Goal: Navigation & Orientation: Find specific page/section

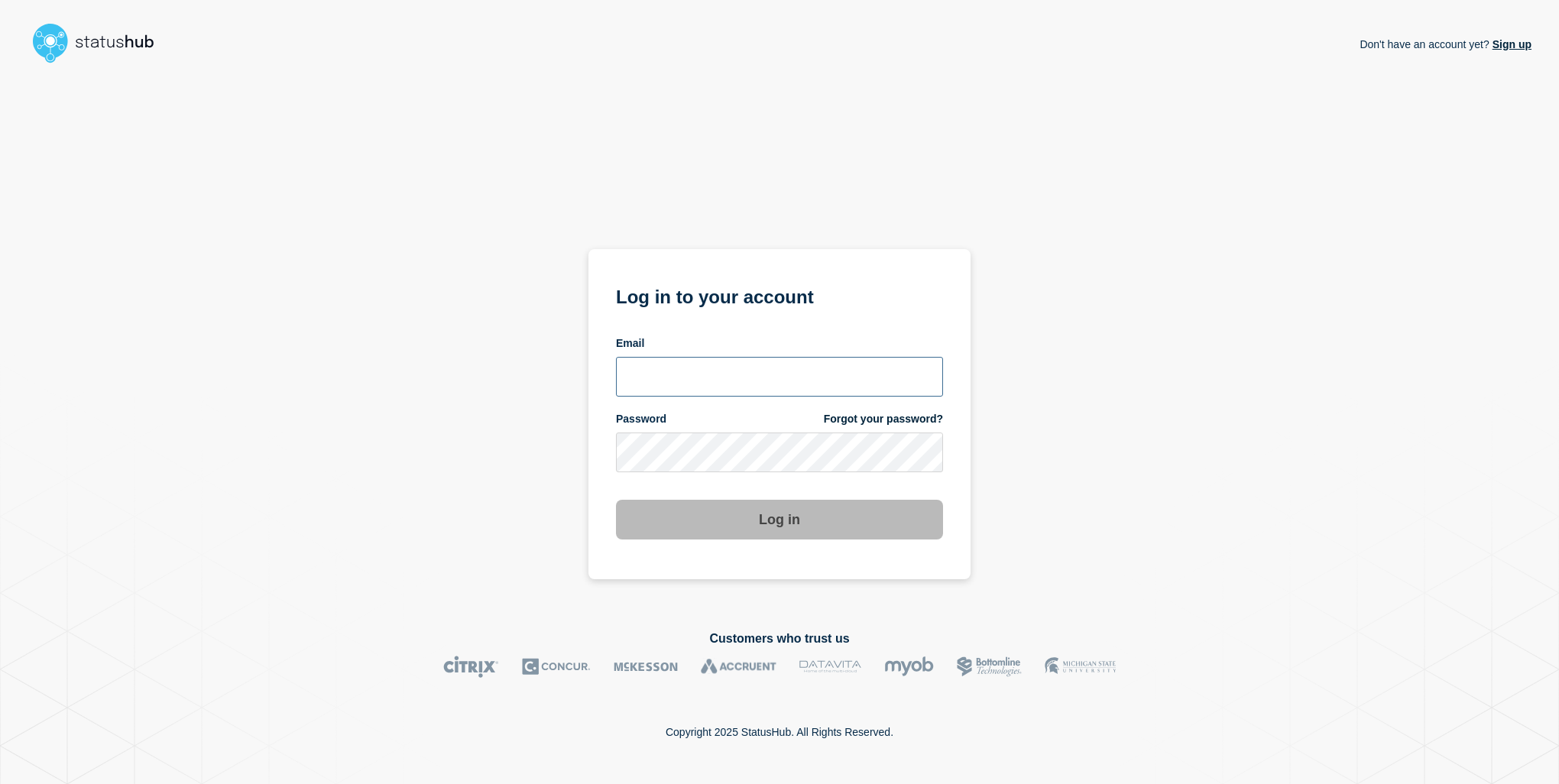
type input "[EMAIL_ADDRESS][PERSON_NAME][DOMAIN_NAME]"
click at [1188, 516] on div "Don't have an account yet? Sign up Log in to your account Email [EMAIL_ADDRESS]…" at bounding box center [779, 337] width 1504 height 537
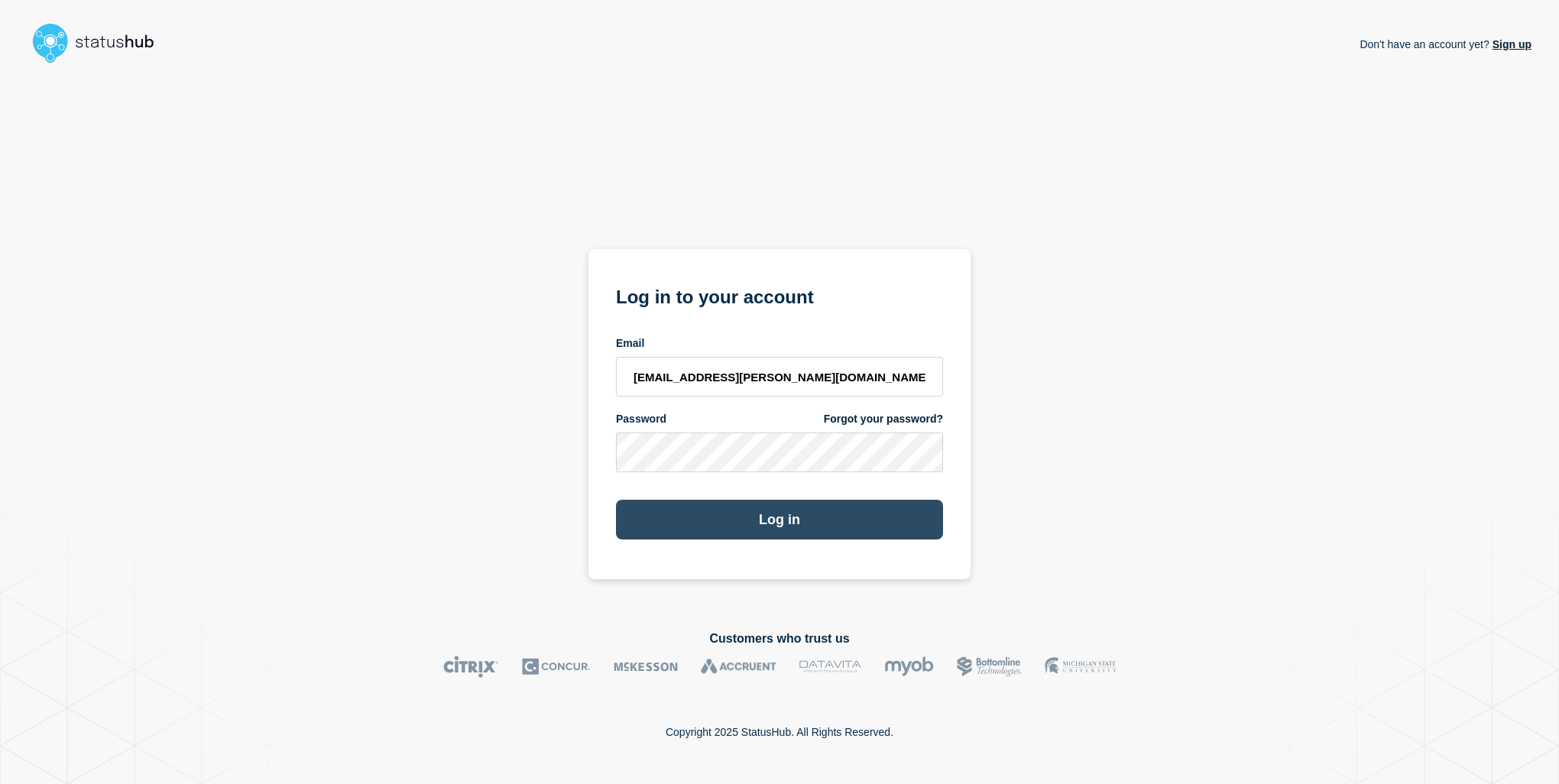
click at [772, 529] on button "Log in" at bounding box center [779, 520] width 327 height 40
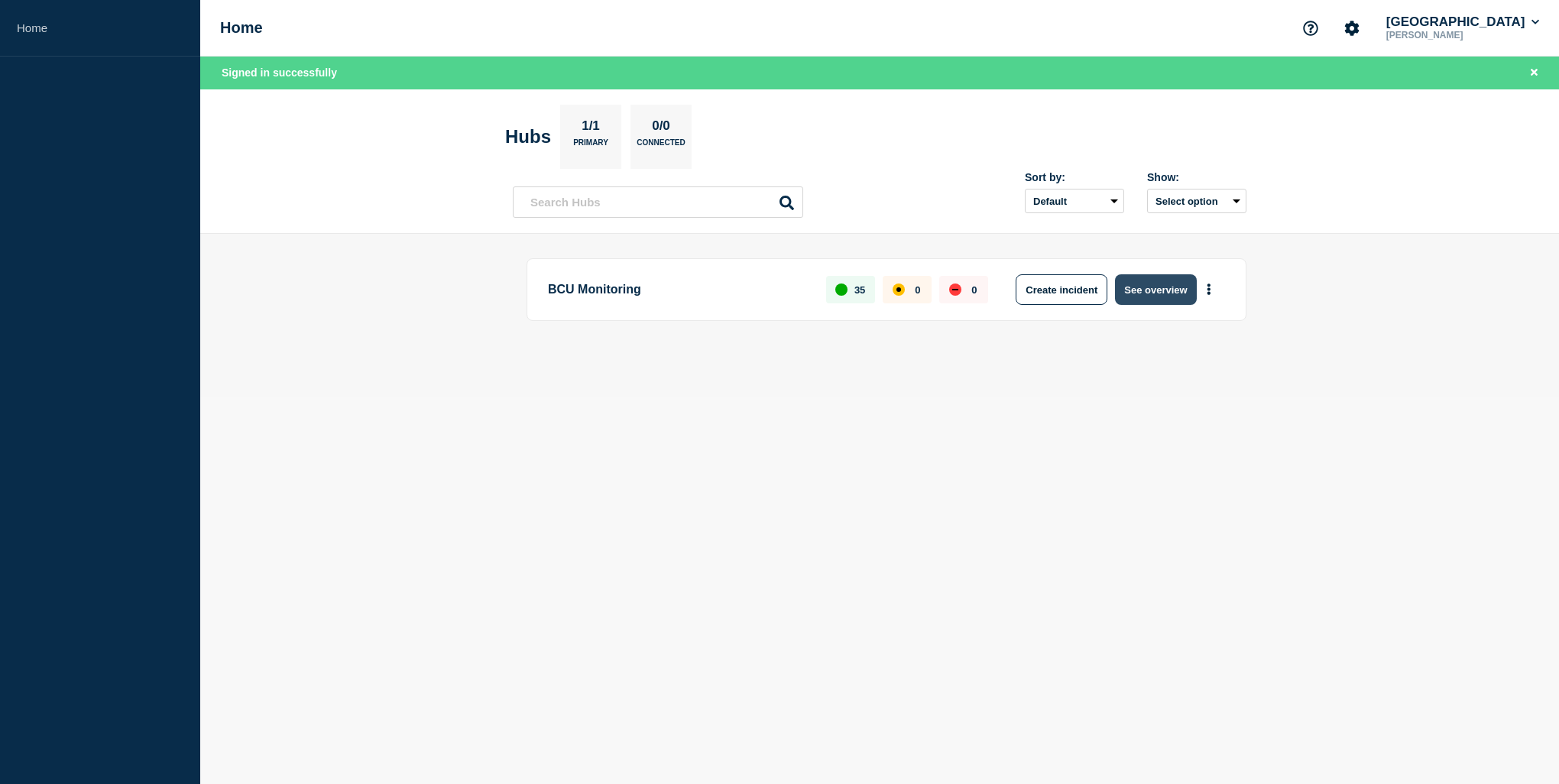
click at [1187, 287] on button "See overview" at bounding box center [1155, 289] width 81 height 31
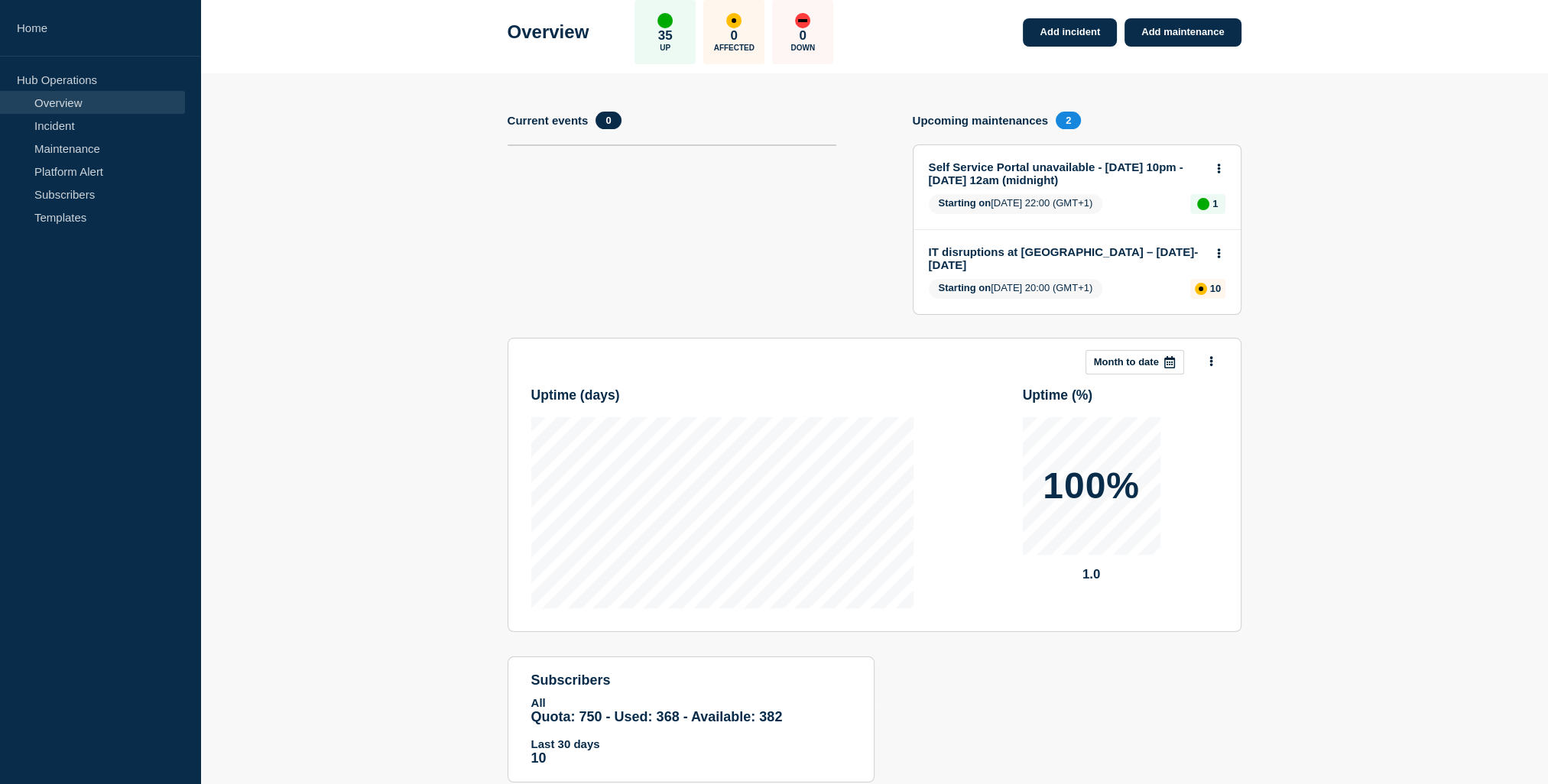
scroll to position [121, 0]
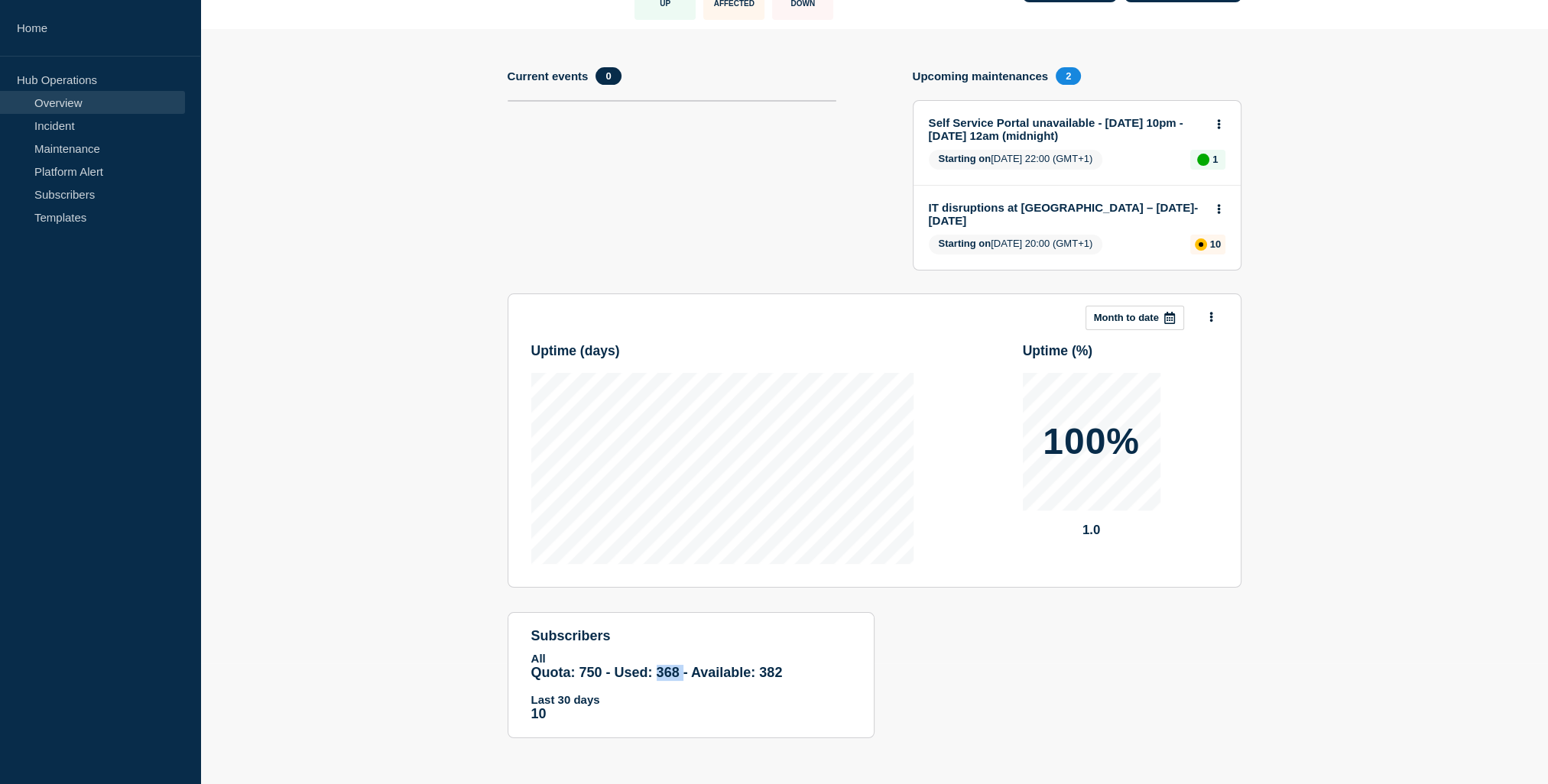
drag, startPoint x: 655, startPoint y: 671, endPoint x: 685, endPoint y: 675, distance: 30.3
click at [685, 675] on span "Quota: 750 - Used: 368 - Available: 382" at bounding box center [657, 672] width 252 height 15
